Goal: Transaction & Acquisition: Purchase product/service

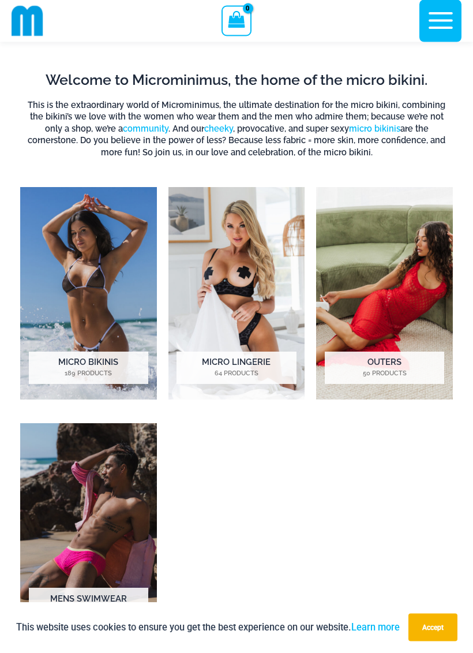
scroll to position [501, 0]
click at [54, 234] on img "Visit product category Micro Bikinis" at bounding box center [88, 293] width 137 height 212
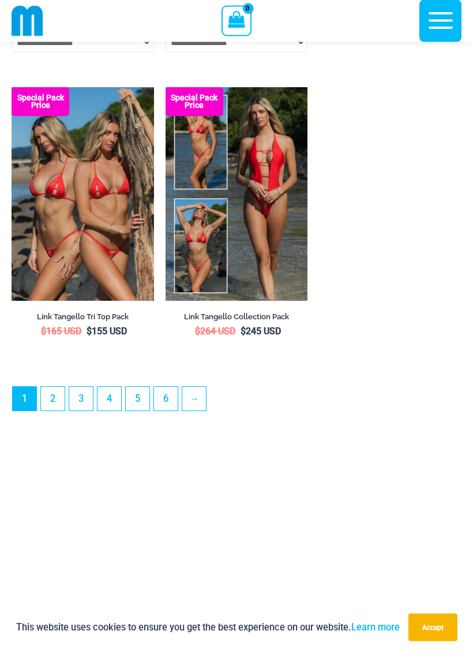
scroll to position [3527, 0]
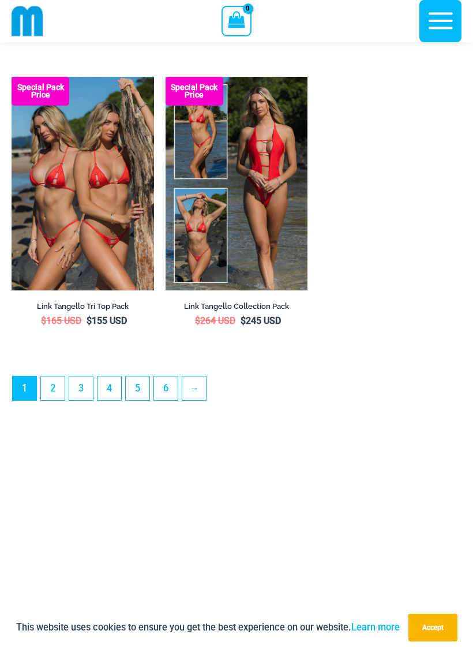
click at [197, 400] on link "→" at bounding box center [194, 388] width 24 height 24
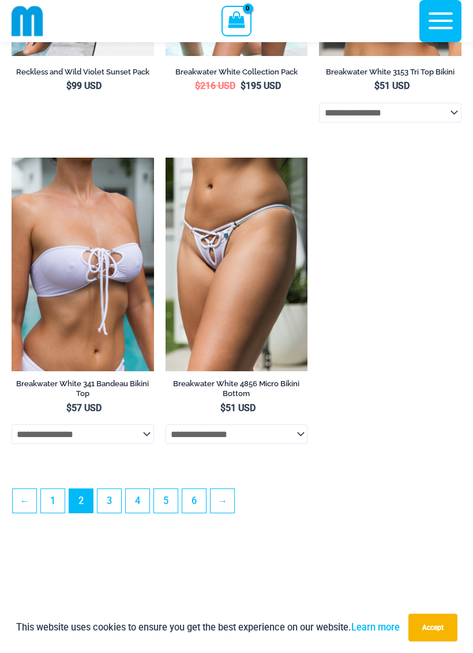
scroll to position [3139, 0]
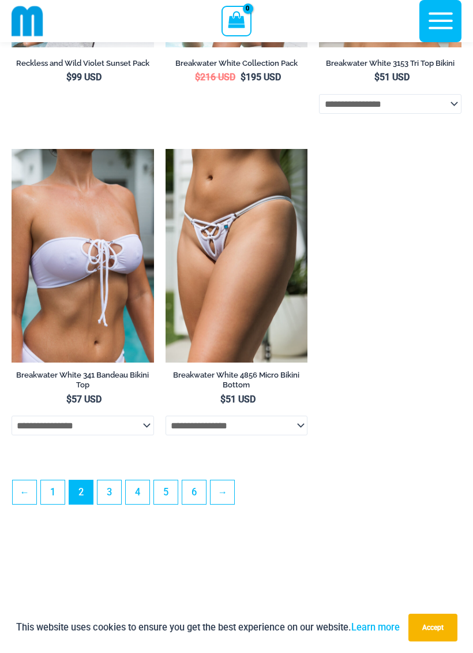
click at [221, 504] on link "→" at bounding box center [223, 492] width 24 height 24
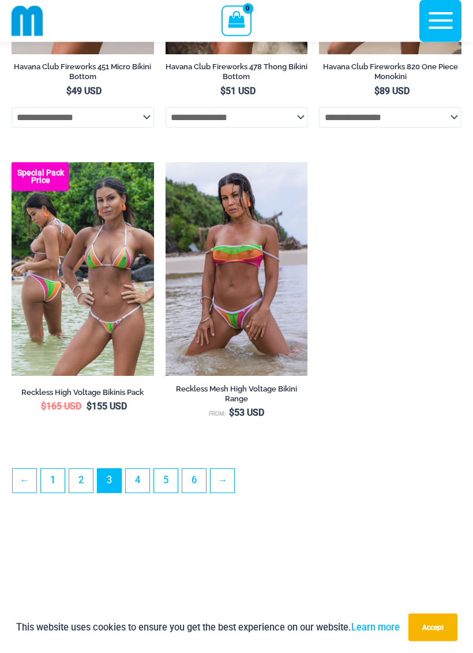
scroll to position [3114, 0]
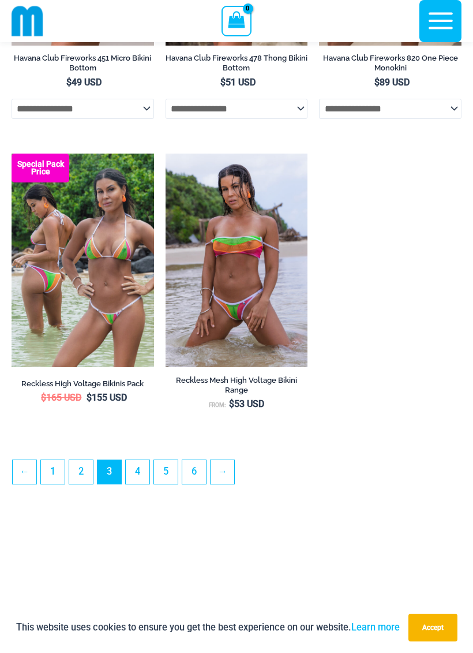
click at [223, 484] on link "→" at bounding box center [223, 472] width 24 height 24
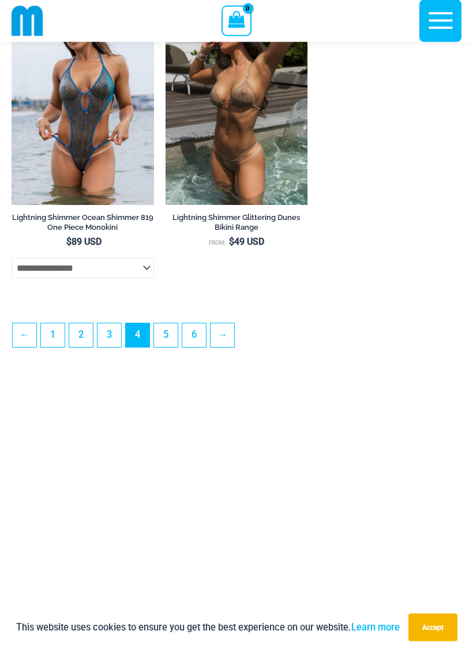
scroll to position [3315, 0]
click at [230, 347] on link "→" at bounding box center [223, 335] width 24 height 24
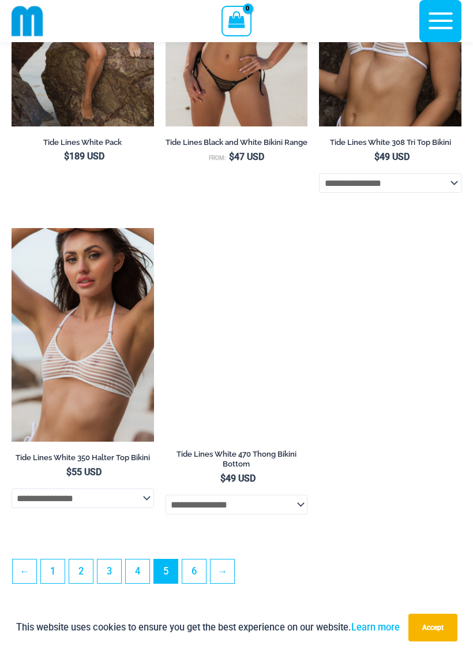
scroll to position [3102, 0]
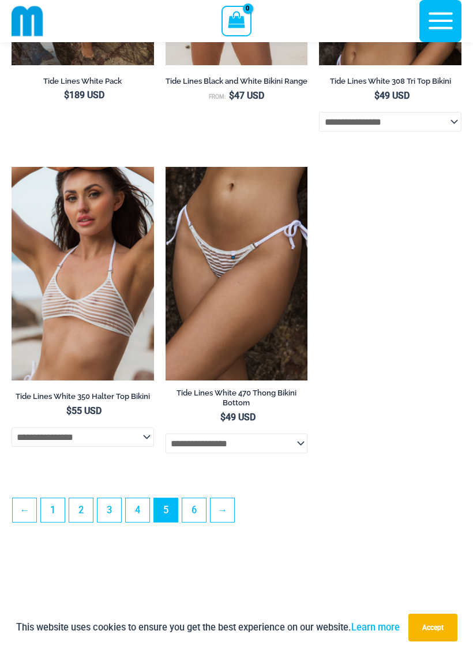
click at [229, 522] on link "→" at bounding box center [223, 510] width 24 height 24
